Goal: Check status

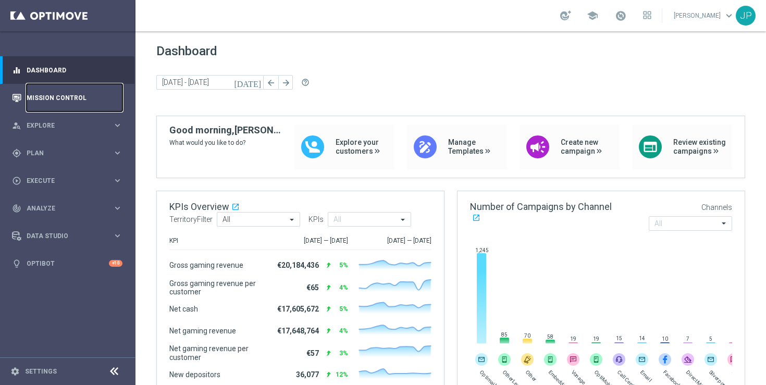
click at [76, 95] on link "Mission Control" at bounding box center [75, 98] width 96 height 28
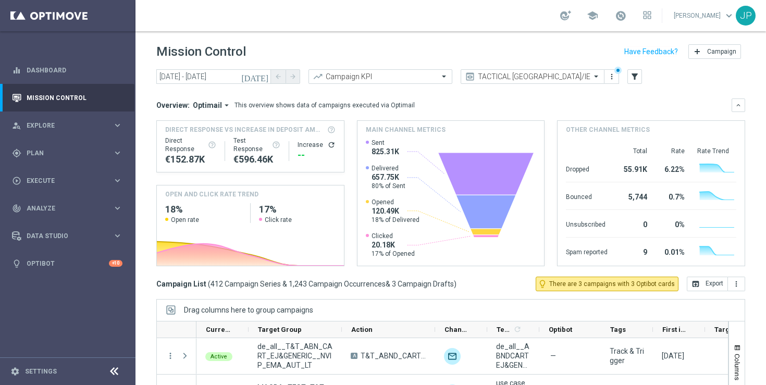
click at [265, 72] on icon "[DATE]" at bounding box center [255, 76] width 28 height 9
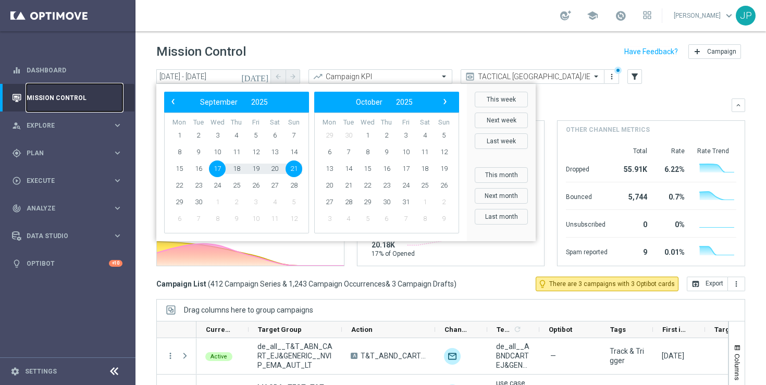
click at [80, 102] on link "Mission Control" at bounding box center [75, 98] width 96 height 28
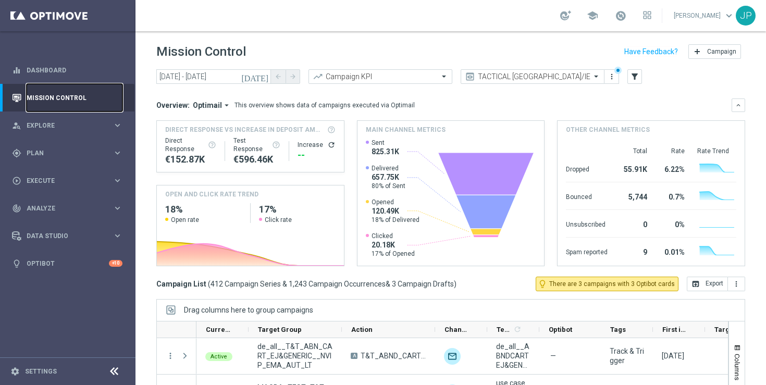
click at [79, 95] on link "Mission Control" at bounding box center [75, 98] width 96 height 28
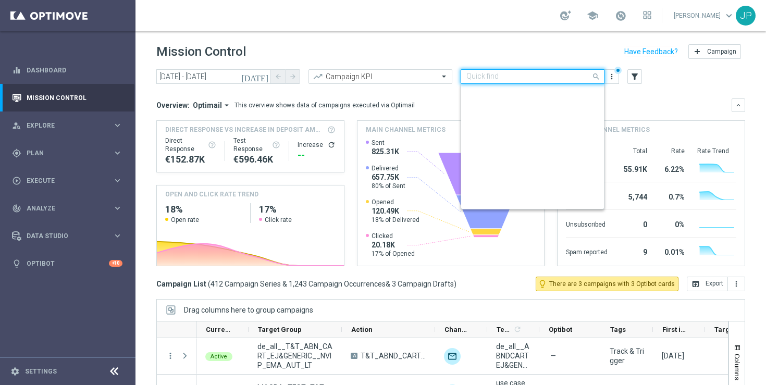
click at [557, 81] on div "Quick find TACTICAL UK/IE" at bounding box center [533, 76] width 144 height 15
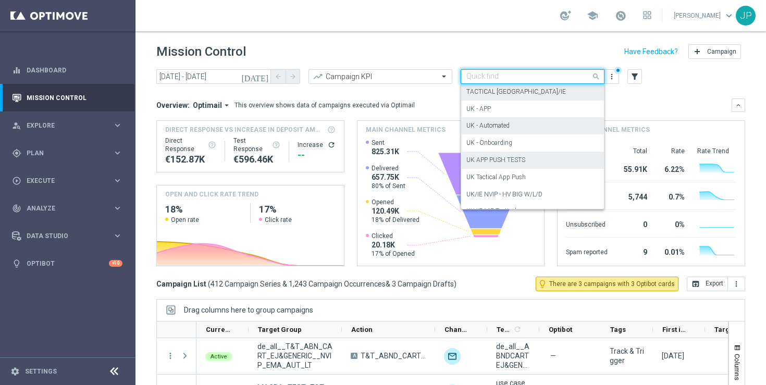
click at [525, 158] on div "UK APP PUSH TESTS" at bounding box center [532, 160] width 132 height 17
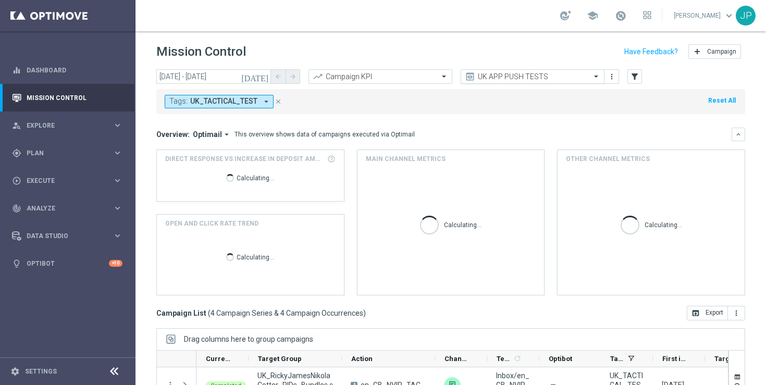
click at [564, 77] on input "text" at bounding box center [522, 76] width 112 height 9
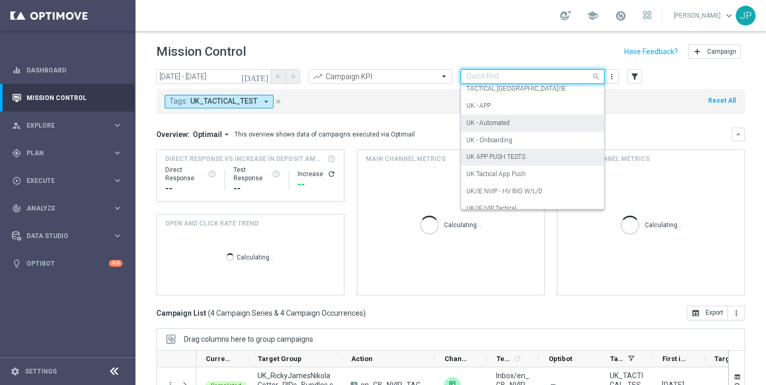
scroll to position [162, 0]
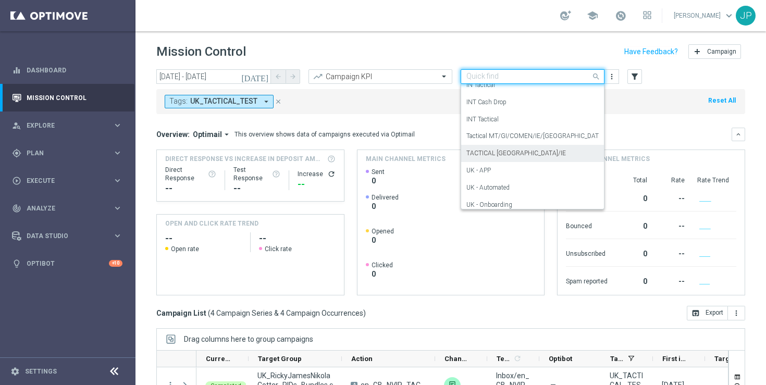
click at [523, 154] on div "TACTICAL [GEOGRAPHIC_DATA]/IE" at bounding box center [532, 153] width 132 height 17
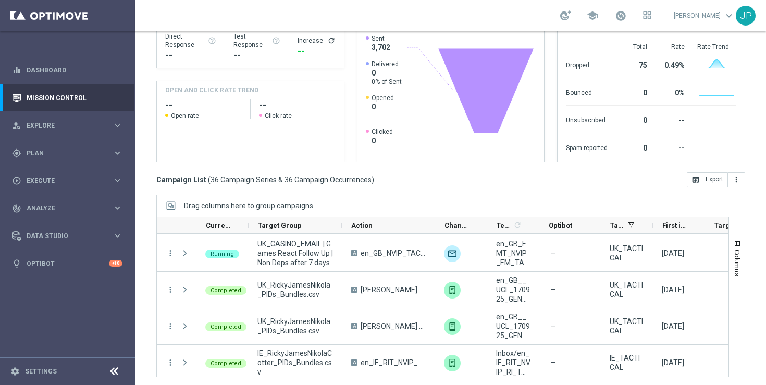
scroll to position [0, 0]
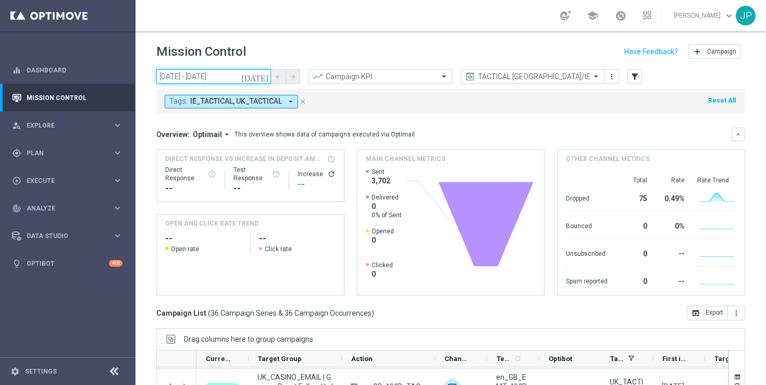
click at [243, 71] on input "17 Sep 2025 - 21 Sep 2025" at bounding box center [213, 76] width 115 height 15
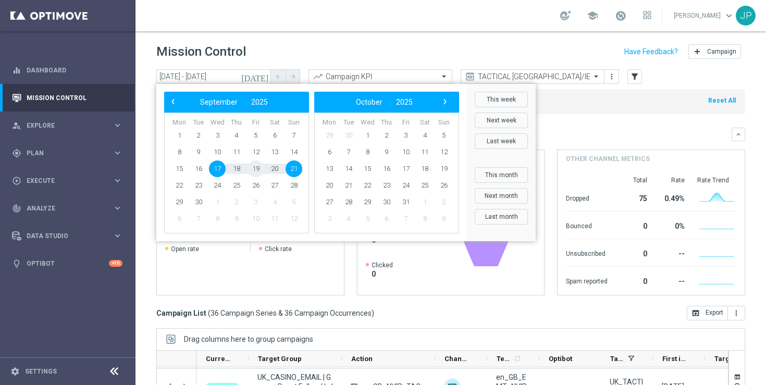
click at [261, 169] on span "19" at bounding box center [256, 169] width 17 height 17
click at [257, 169] on span "19" at bounding box center [256, 169] width 17 height 17
type input "[DATE] - [DATE]"
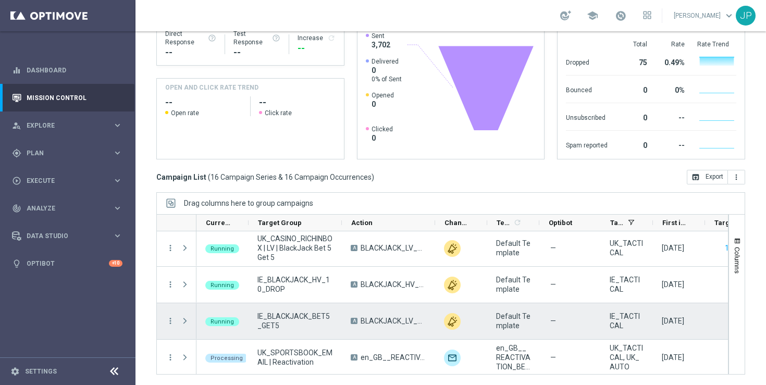
scroll to position [161, 0]
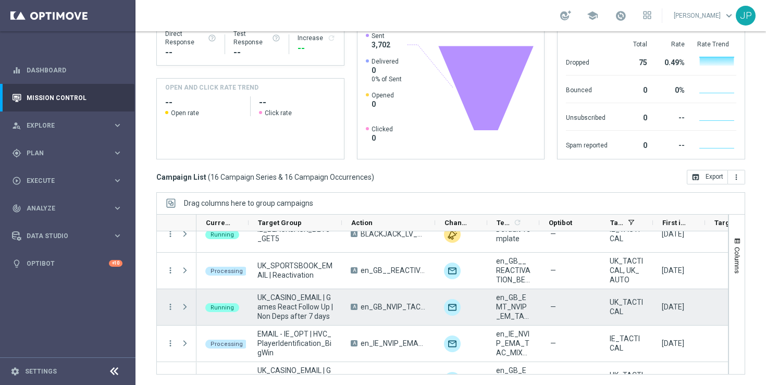
click at [185, 308] on span "Press SPACE to select this row." at bounding box center [184, 307] width 9 height 8
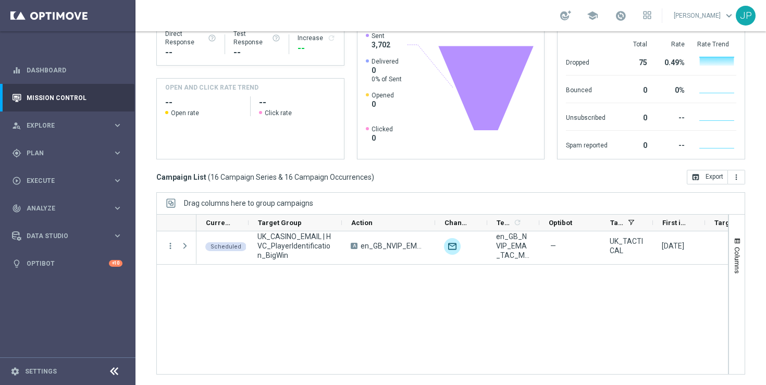
scroll to position [0, 0]
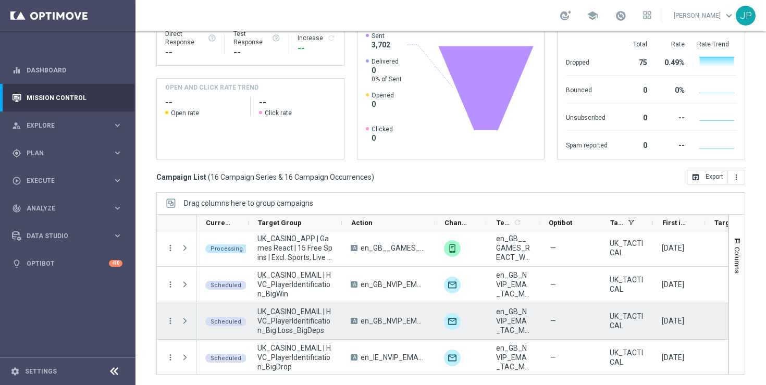
scroll to position [441, 0]
